Goal: Task Accomplishment & Management: Use online tool/utility

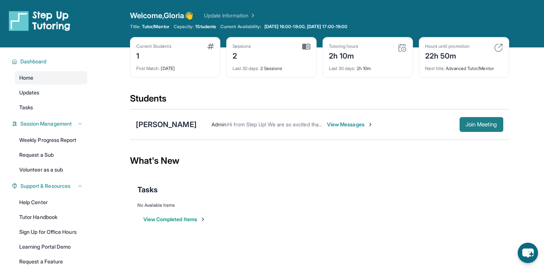
click at [496, 126] on span "Join Meeting" at bounding box center [481, 124] width 32 height 4
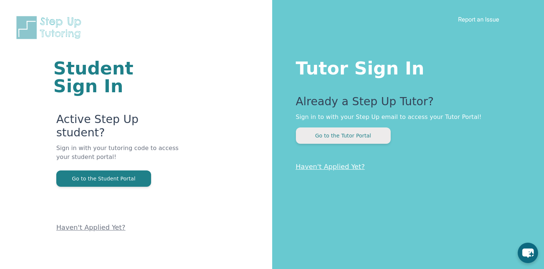
click at [357, 134] on button "Go to the Tutor Portal" at bounding box center [343, 135] width 95 height 16
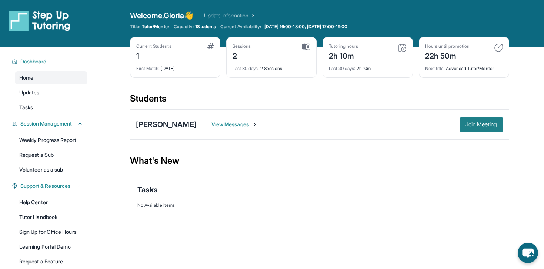
click at [472, 119] on button "Join Meeting" at bounding box center [481, 124] width 44 height 15
click at [34, 90] on span "Updates" at bounding box center [29, 92] width 20 height 7
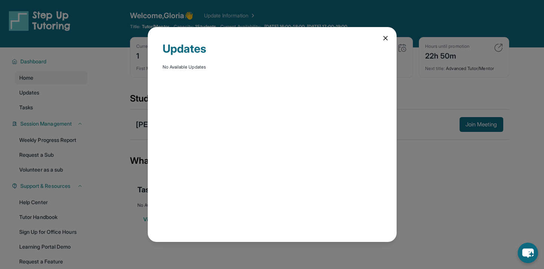
click at [97, 80] on div "Updates No Available Updates" at bounding box center [272, 134] width 544 height 269
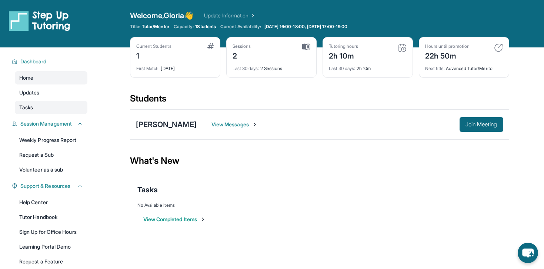
click at [24, 105] on span "Tasks" at bounding box center [26, 107] width 14 height 7
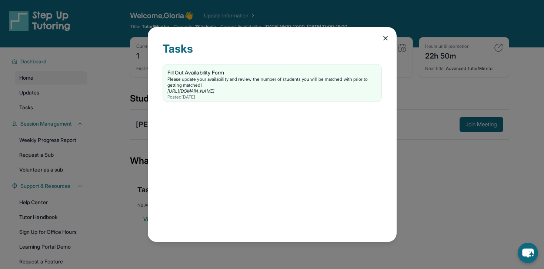
click at [60, 94] on div "Tasks Fill Out Availability Form Please update your availability and review the…" at bounding box center [272, 134] width 544 height 269
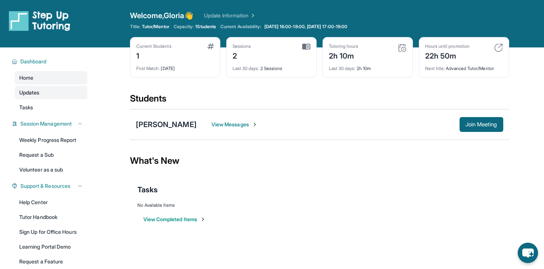
click at [60, 93] on link "Updates" at bounding box center [51, 92] width 73 height 13
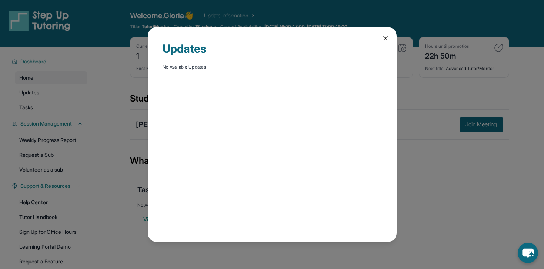
click at [7, 225] on div "Updates No Available Updates" at bounding box center [272, 134] width 544 height 269
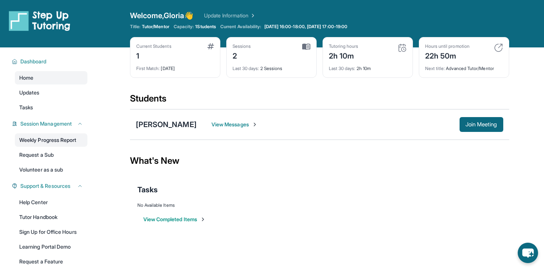
click at [46, 139] on link "Weekly Progress Report" at bounding box center [51, 139] width 73 height 13
click at [460, 122] on button "Join Meeting" at bounding box center [481, 124] width 44 height 15
click at [488, 125] on span "Join Meeting" at bounding box center [481, 124] width 32 height 4
click at [478, 123] on span "Join Meeting" at bounding box center [481, 124] width 32 height 4
